Goal: Task Accomplishment & Management: Manage account settings

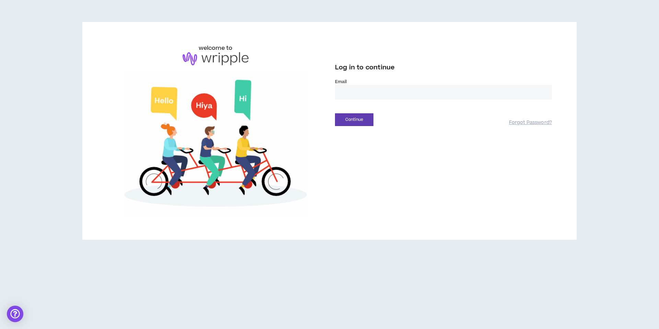
type input "**********"
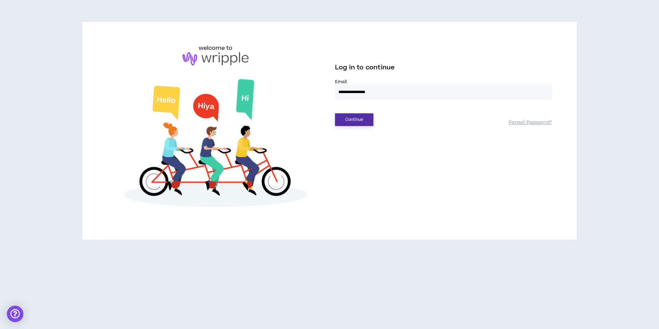
click at [355, 121] on button "Continue" at bounding box center [354, 119] width 38 height 13
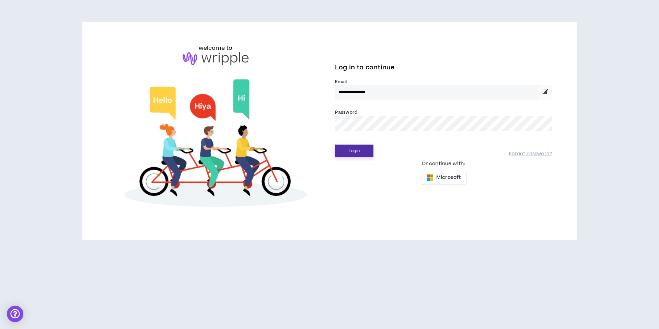
click at [358, 150] on button "Login" at bounding box center [354, 151] width 38 height 13
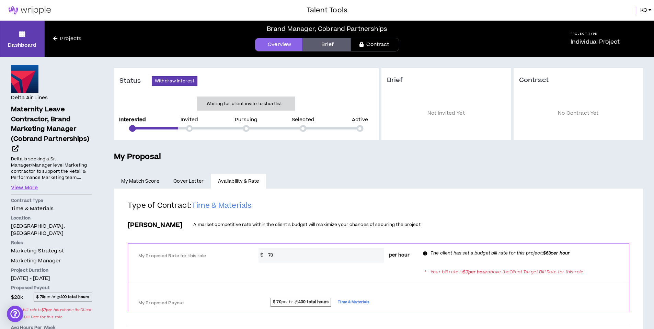
click at [69, 41] on link "Projects" at bounding box center [67, 39] width 45 height 8
